Goal: Answer question/provide support

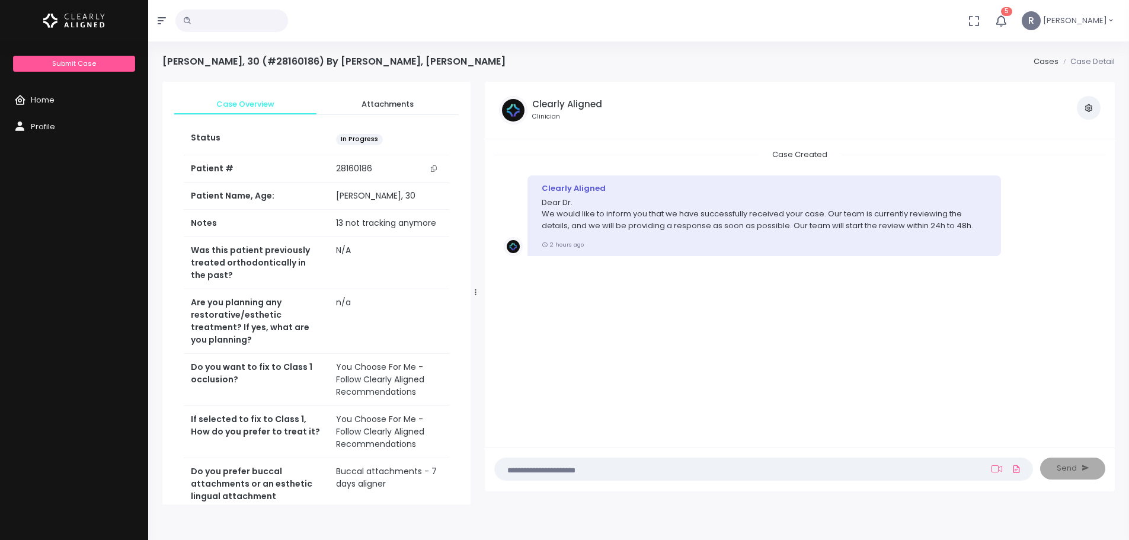
scroll to position [36, 0]
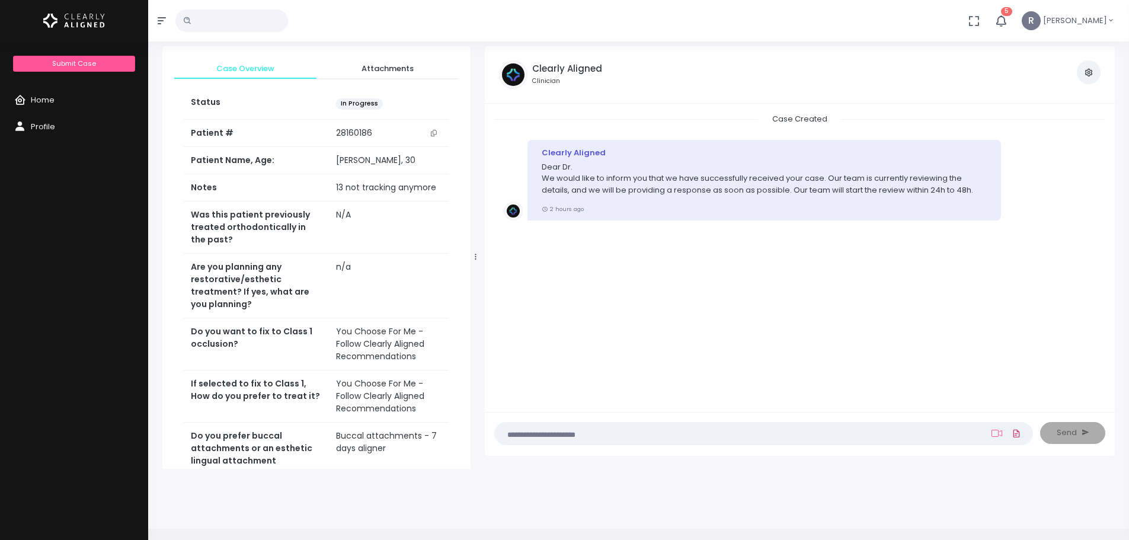
click at [1020, 437] on icon at bounding box center [1015, 434] width 9 height 14
click input "file" at bounding box center [0, 0] width 0 height 0
click at [542, 386] on div "7971ab83-df0b-47af-b87c-a6bade5fce78.jpg 0.31MB - Remove" at bounding box center [554, 396] width 120 height 34
click at [598, 397] on div "7971ab83-df0b-47af-b87c-a6bade5fce78.jpg 0.31MB - Remove" at bounding box center [564, 398] width 83 height 23
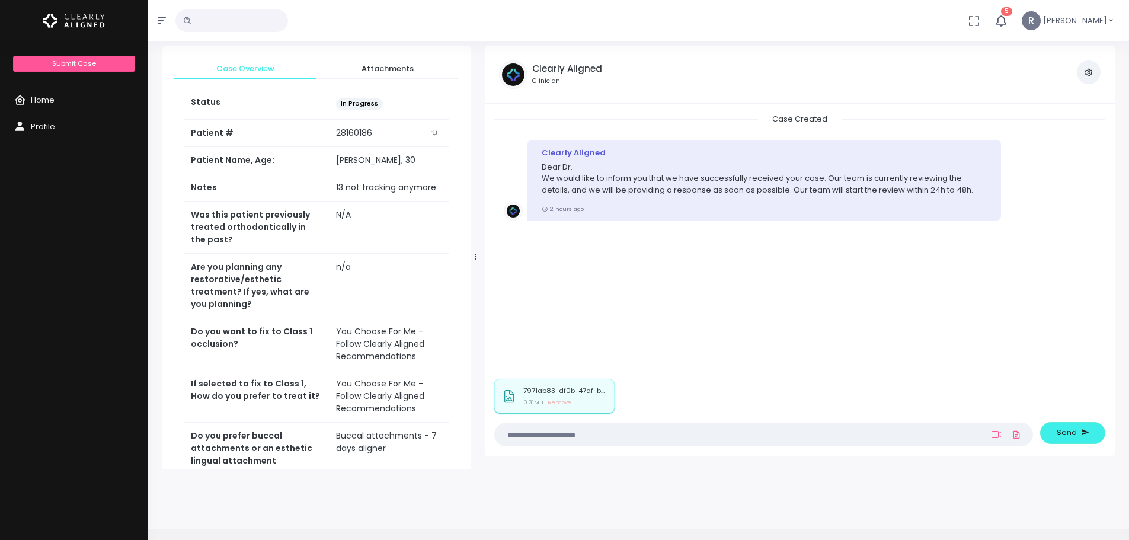
click at [594, 393] on p "7971ab83-df0b-47af-b87c-a6bade5fce78.jpg" at bounding box center [564, 391] width 83 height 8
click at [598, 398] on div "7971ab83-df0b-47af-b87c-a6bade5fce78.jpg 0.31MB - Remove" at bounding box center [564, 398] width 83 height 23
click at [505, 394] on icon at bounding box center [509, 396] width 10 height 13
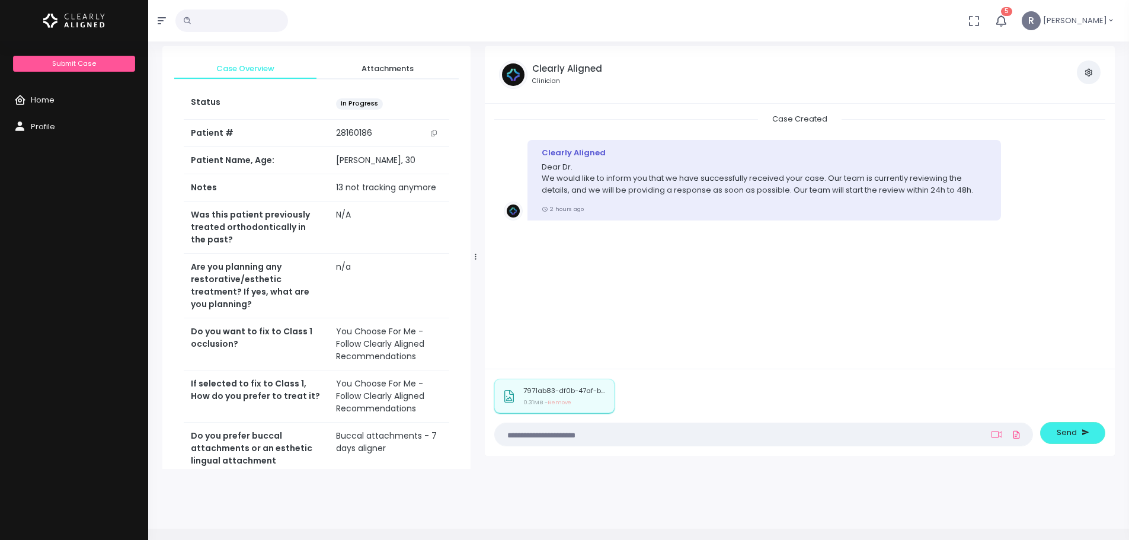
click at [593, 399] on div "7971ab83-df0b-47af-b87c-a6bade5fce78.jpg 0.31MB - Remove" at bounding box center [564, 398] width 83 height 23
click at [672, 436] on textarea at bounding box center [740, 434] width 477 height 13
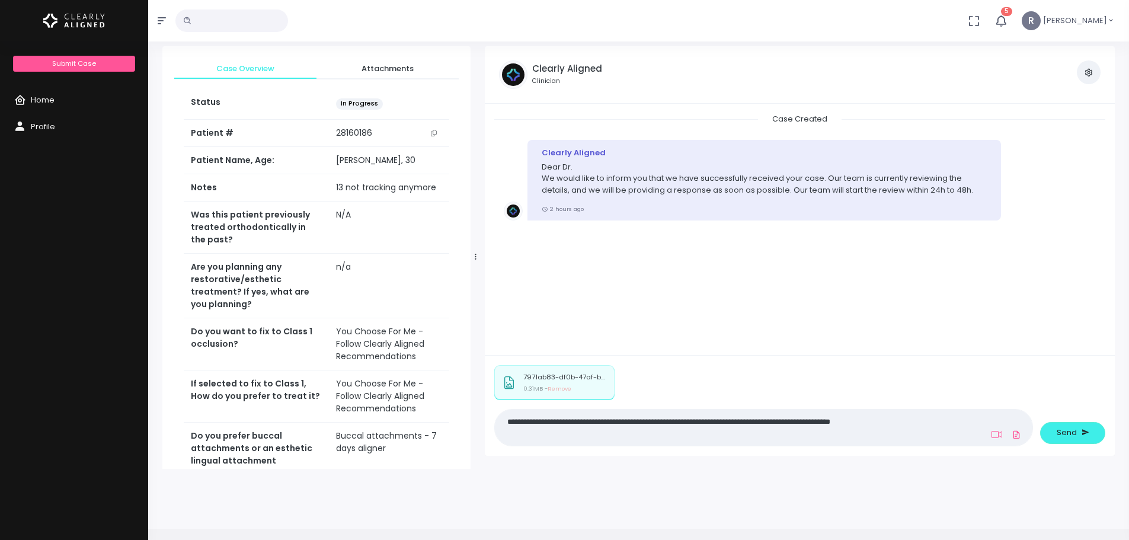
type textarea "**********"
click at [1082, 444] on div "Send" at bounding box center [1076, 405] width 72 height 81
click at [1094, 432] on button "Send" at bounding box center [1072, 433] width 65 height 22
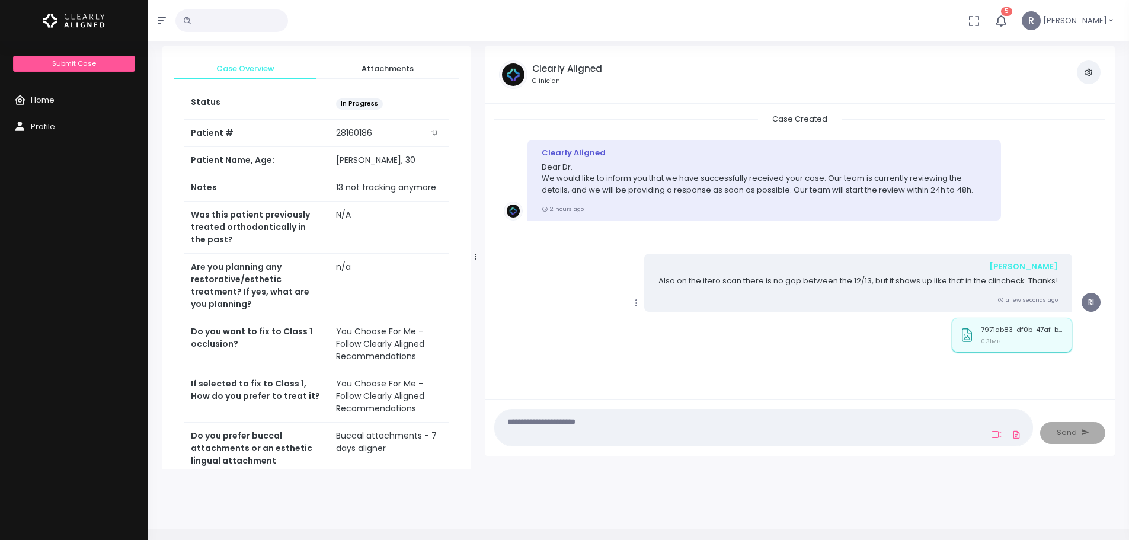
click at [1006, 323] on div "7971ab83-df0b-47af-b87c-a6bade5fce78.jpg 0.31MB" at bounding box center [1011, 335] width 120 height 34
